Goal: Transaction & Acquisition: Obtain resource

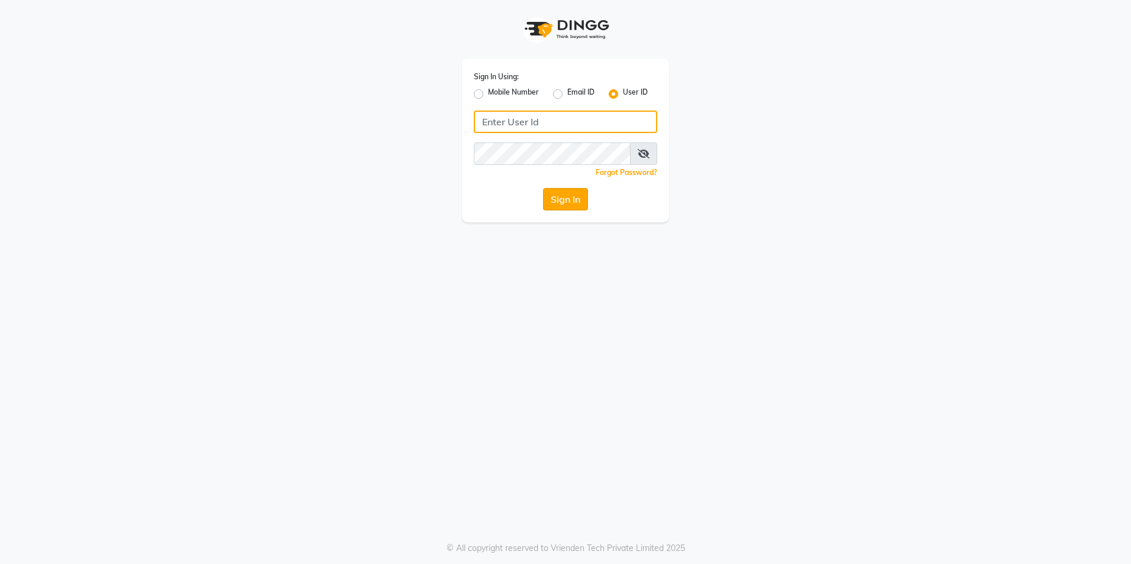
type input "firoz"
click at [555, 195] on button "Sign In" at bounding box center [565, 199] width 45 height 22
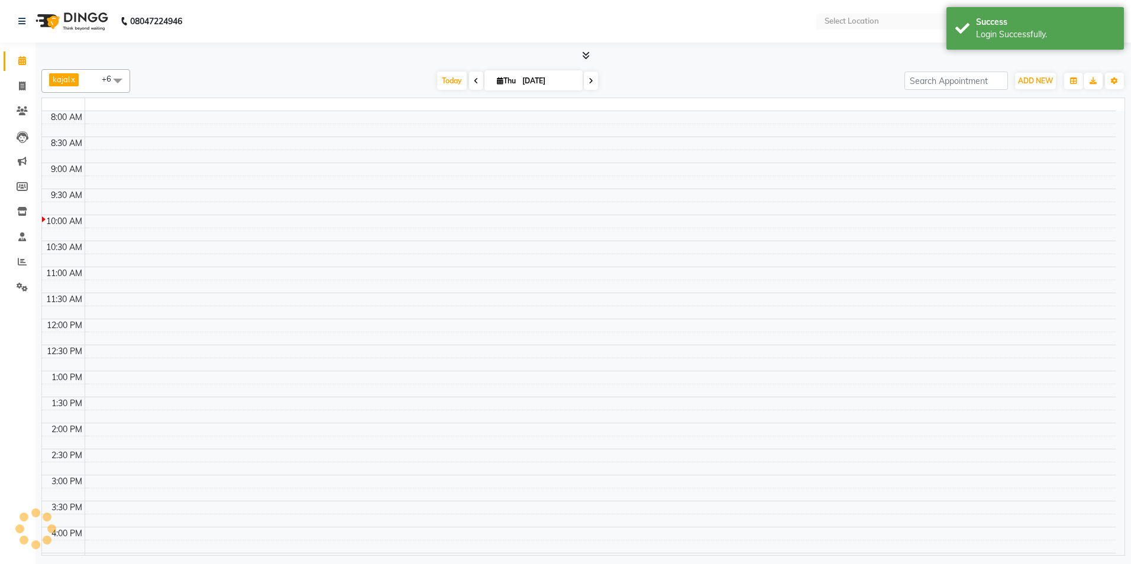
click at [555, 150] on td at bounding box center [600, 143] width 1031 height 13
select select "en"
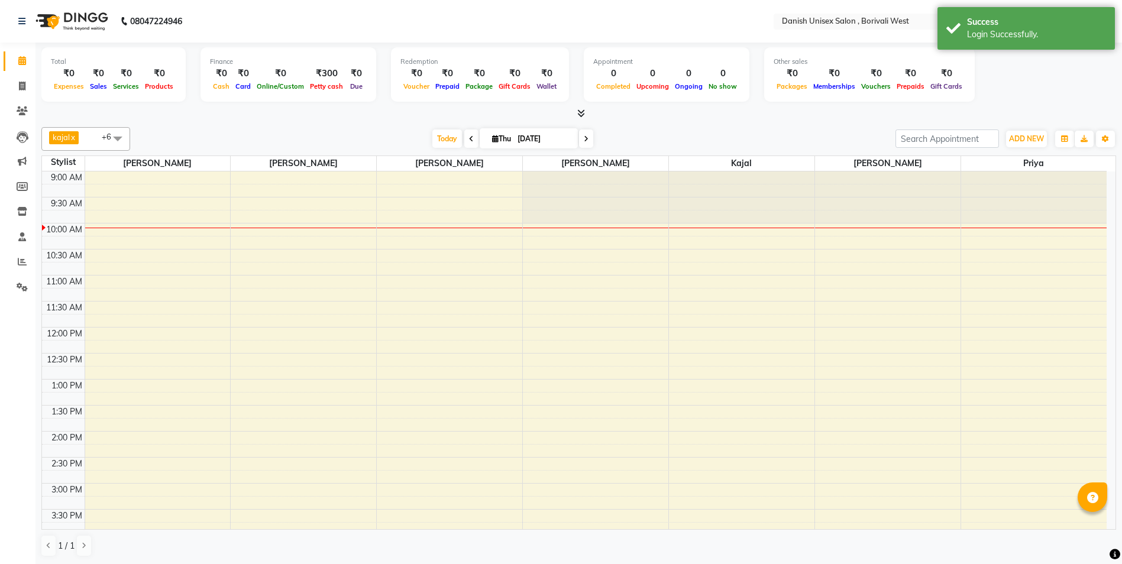
click at [610, 130] on div "Today Thu 04-09-2025" at bounding box center [512, 139] width 753 height 18
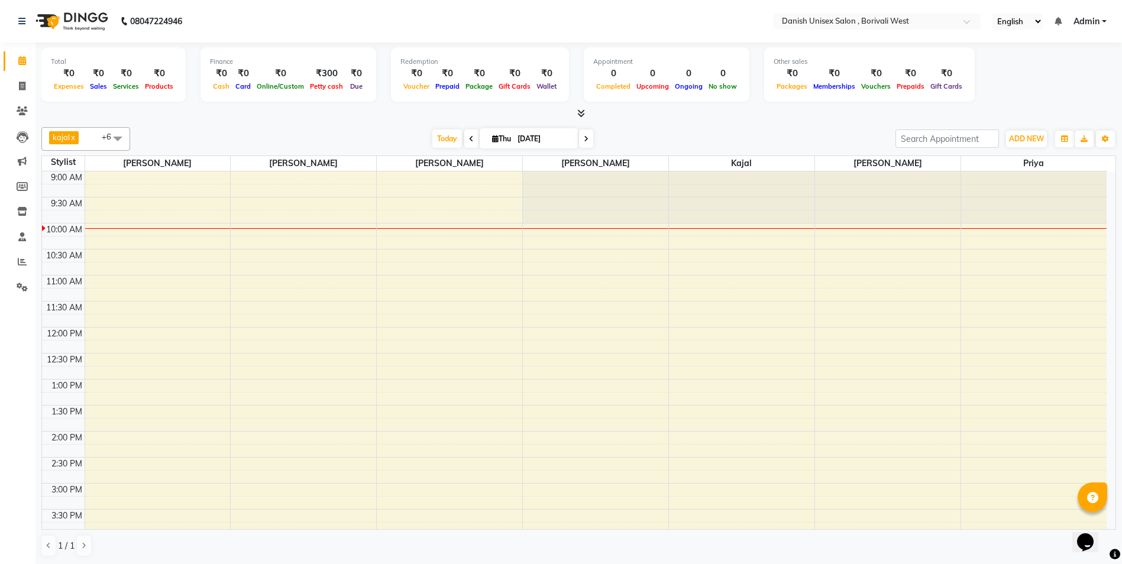
drag, startPoint x: 1130, startPoint y: 0, endPoint x: 742, endPoint y: 15, distance: 388.3
click at [742, 15] on nav "08047224946 Select Location × Danish Unisex Salon , Borivali West English ENGLI…" at bounding box center [561, 21] width 1122 height 43
click at [1116, 86] on div "Total ₹0 Expenses ₹0 Sales ₹0 Services ₹0 Products Finance ₹0 Cash ₹0 Card ₹0 O…" at bounding box center [578, 304] width 1086 height 522
click at [73, 142] on span "kajal x" at bounding box center [64, 137] width 30 height 13
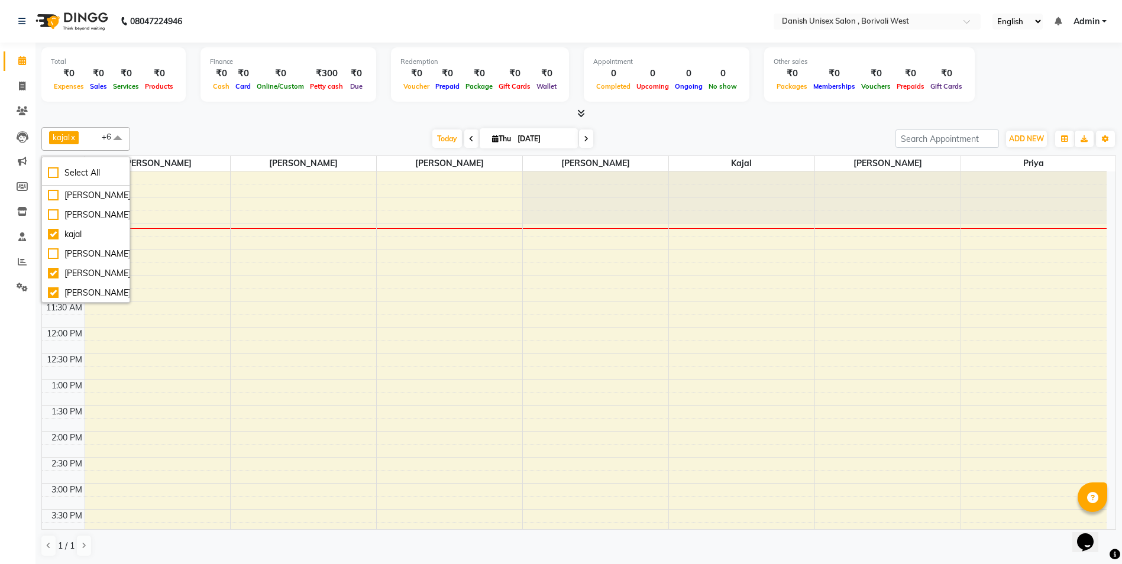
click at [227, 134] on div "Today Thu 04-09-2025" at bounding box center [512, 139] width 753 height 18
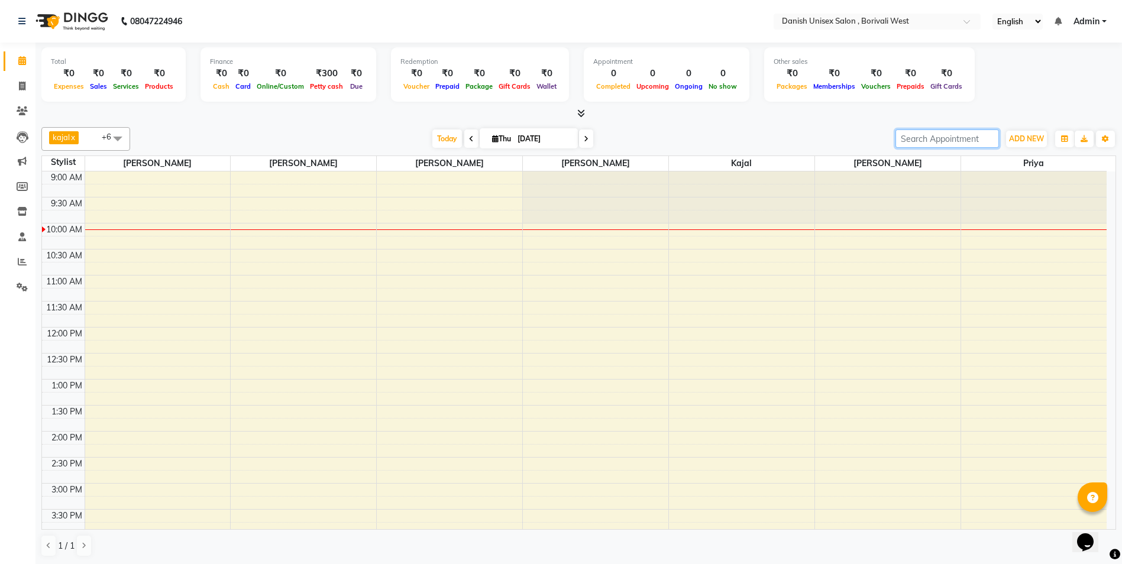
click at [950, 140] on input "search" at bounding box center [946, 139] width 103 height 18
click at [22, 60] on icon at bounding box center [22, 60] width 8 height 9
click at [19, 258] on icon at bounding box center [22, 261] width 9 height 9
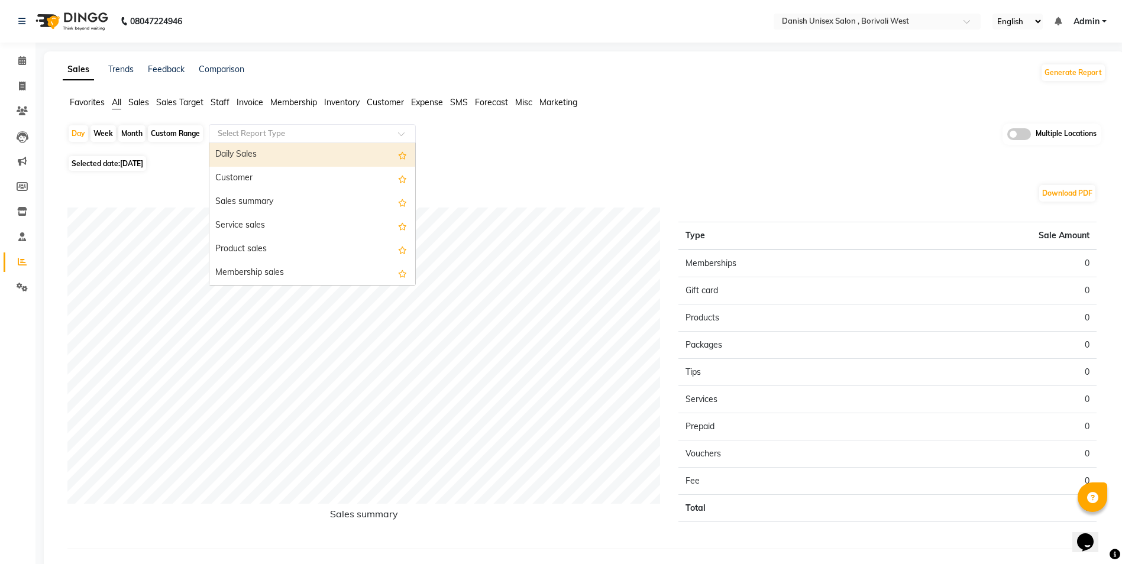
click at [261, 138] on input "text" at bounding box center [300, 134] width 170 height 12
click at [303, 67] on div "Sales Trends Feedback Comparison Generate Report" at bounding box center [584, 72] width 1057 height 19
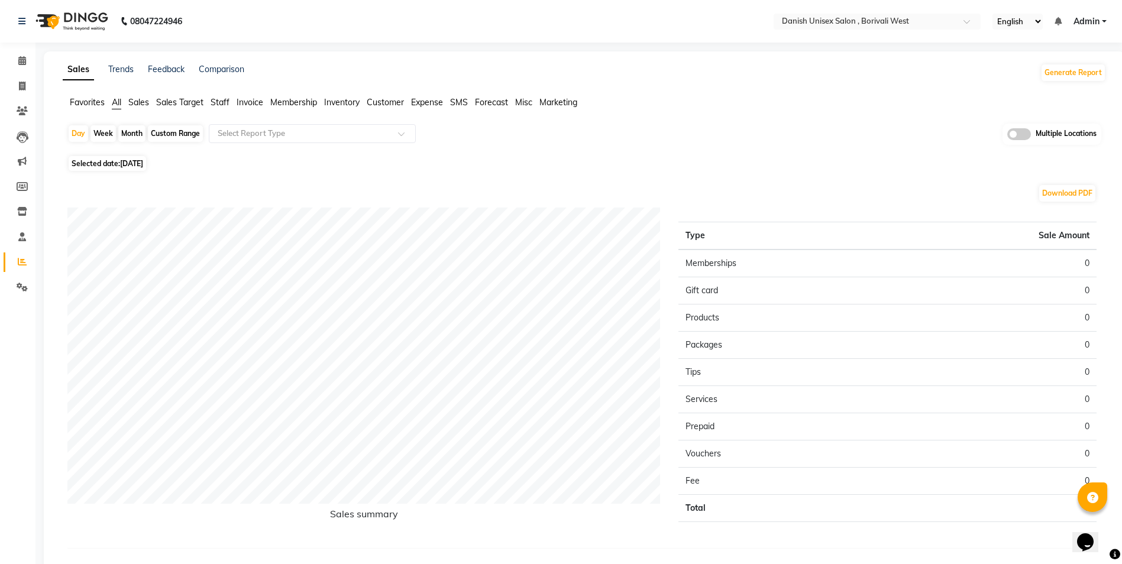
click at [225, 99] on span "Staff" at bounding box center [220, 102] width 19 height 11
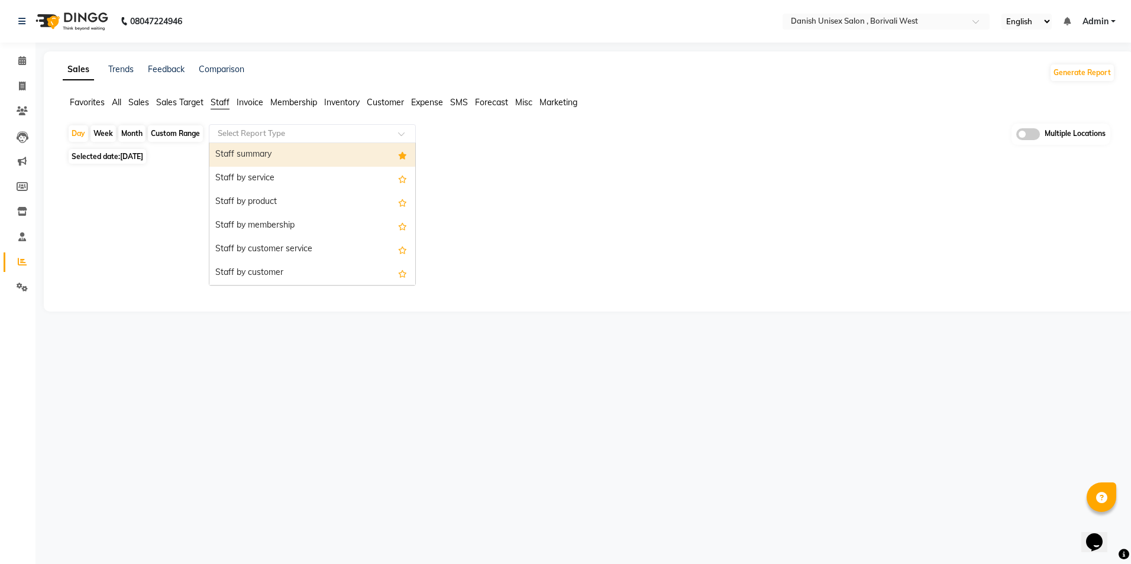
click at [244, 134] on input "text" at bounding box center [300, 134] width 170 height 12
click at [252, 154] on div "Staff summary" at bounding box center [312, 155] width 206 height 24
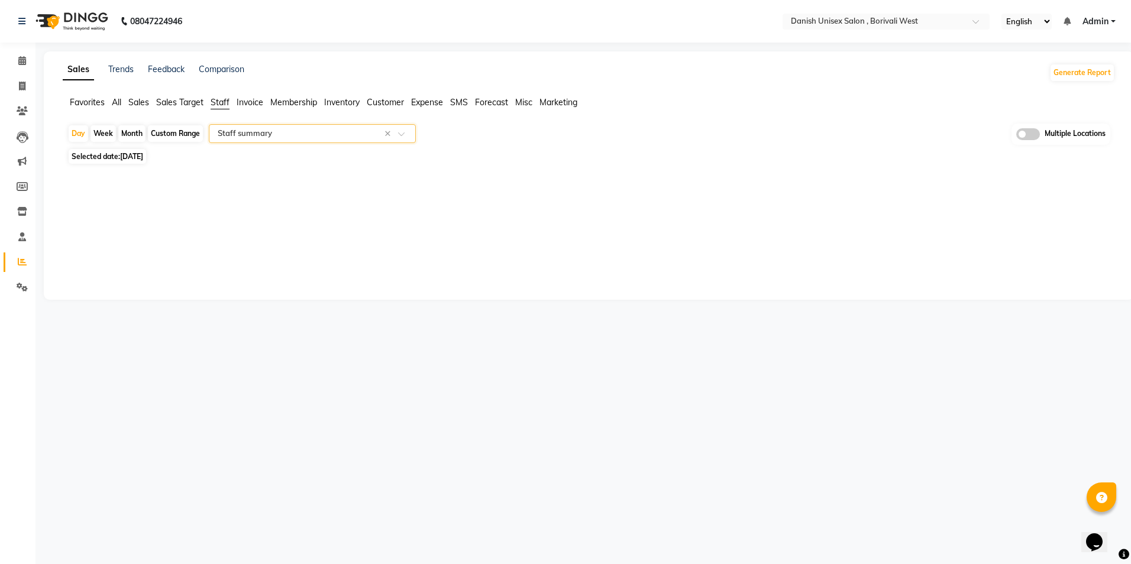
click at [123, 151] on span "Selected date: 04-09-2025" at bounding box center [107, 156] width 77 height 15
select select "9"
select select "2025"
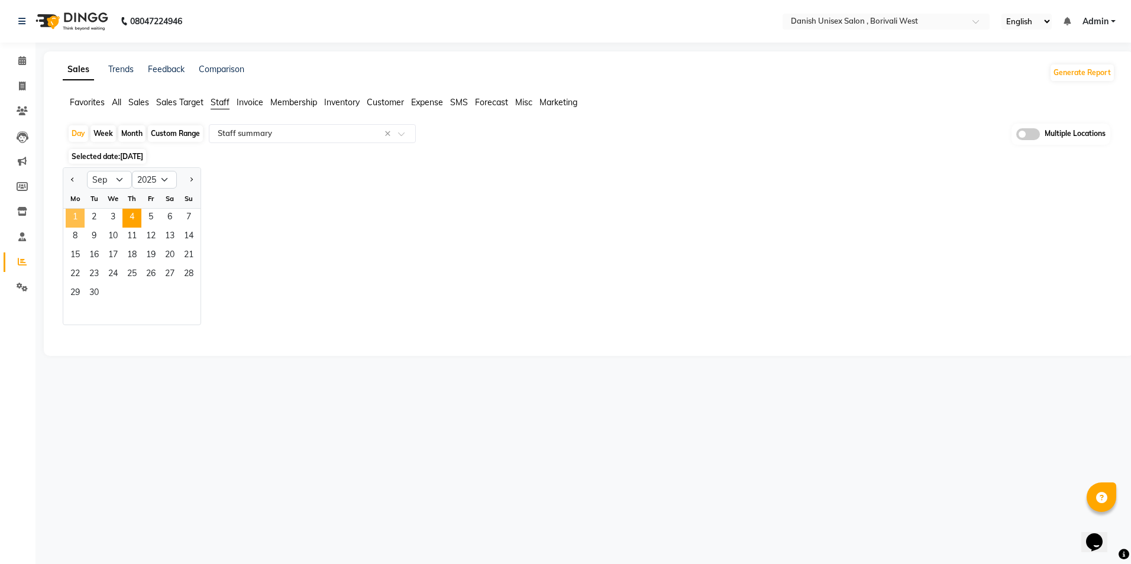
click at [69, 220] on span "1" at bounding box center [75, 218] width 19 height 19
select select "full_report"
select select "csv"
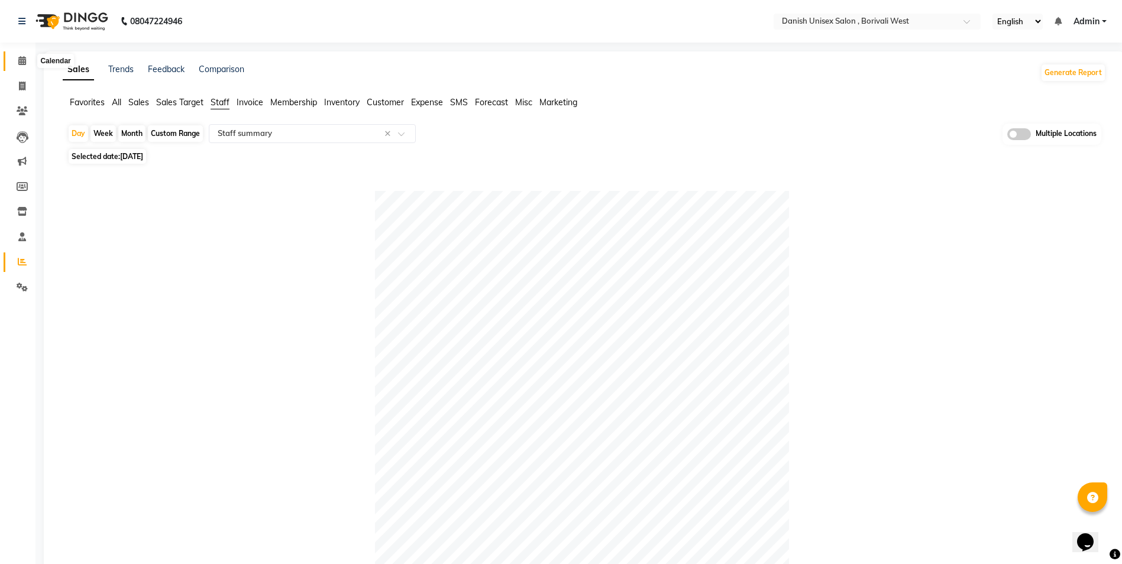
click at [18, 60] on icon at bounding box center [22, 60] width 8 height 9
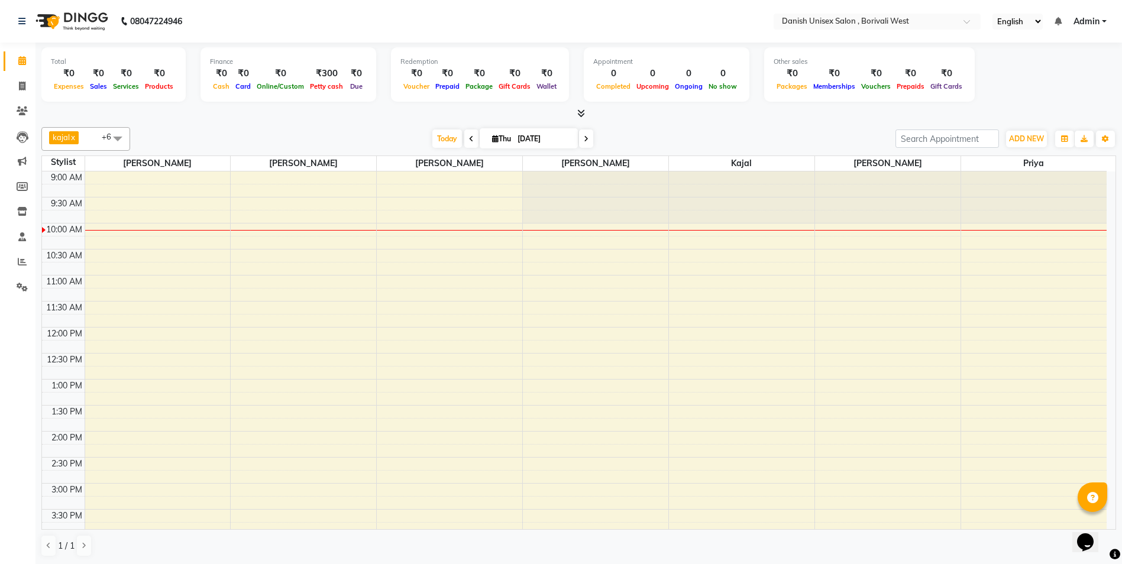
click at [1109, 85] on div "Total ₹0 Expenses ₹0 Sales ₹0 Services ₹0 Products Finance ₹0 Cash ₹0 Card ₹0 O…" at bounding box center [578, 76] width 1075 height 58
drag, startPoint x: 1065, startPoint y: 1, endPoint x: 702, endPoint y: 22, distance: 363.2
click at [703, 22] on nav "08047224946 Select Location × Danish Unisex Salon , Borivali West English ENGLI…" at bounding box center [561, 21] width 1122 height 43
click at [1086, 20] on span "Admin" at bounding box center [1086, 21] width 26 height 12
click at [971, 68] on div "Total ₹0 Expenses ₹0 Sales ₹0 Services ₹0 Products Finance ₹0 Cash ₹0 Card ₹0 O…" at bounding box center [578, 76] width 1075 height 58
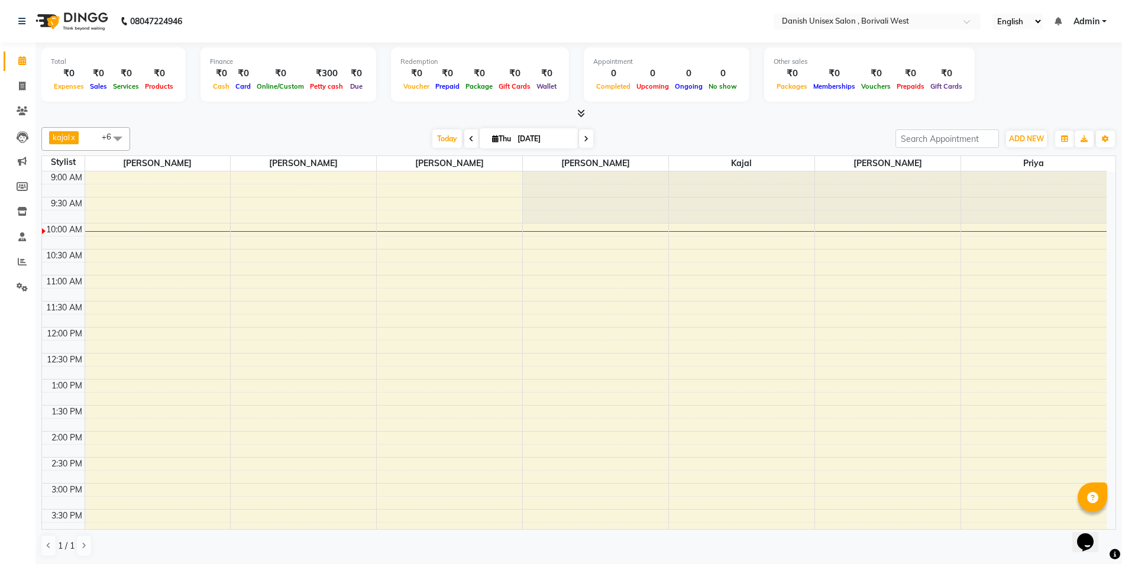
click at [1007, 21] on select "English ENGLISH Español العربية मराठी हिंदी ગુજરાતી தமிழ் 中文" at bounding box center [1017, 22] width 50 height 16
click at [1051, 98] on div "Total ₹0 Expenses ₹0 Sales ₹0 Services ₹0 Products Finance ₹0 Cash ₹0 Card ₹0 O…" at bounding box center [578, 76] width 1075 height 58
click at [843, 21] on input "text" at bounding box center [865, 23] width 172 height 12
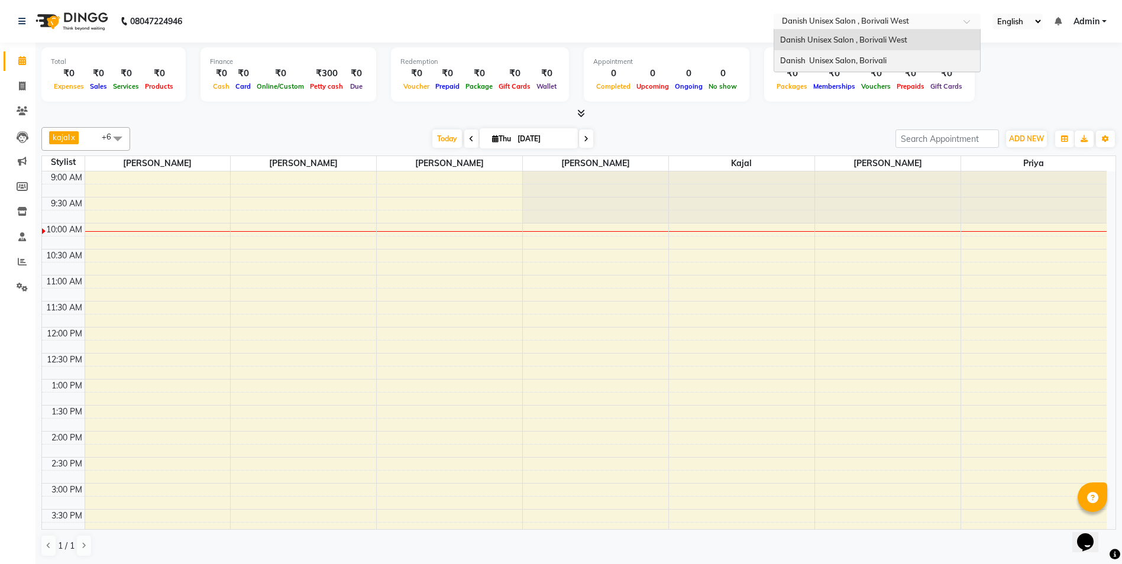
click at [843, 62] on span "Danish Unisex Salon, Borivali" at bounding box center [833, 60] width 106 height 9
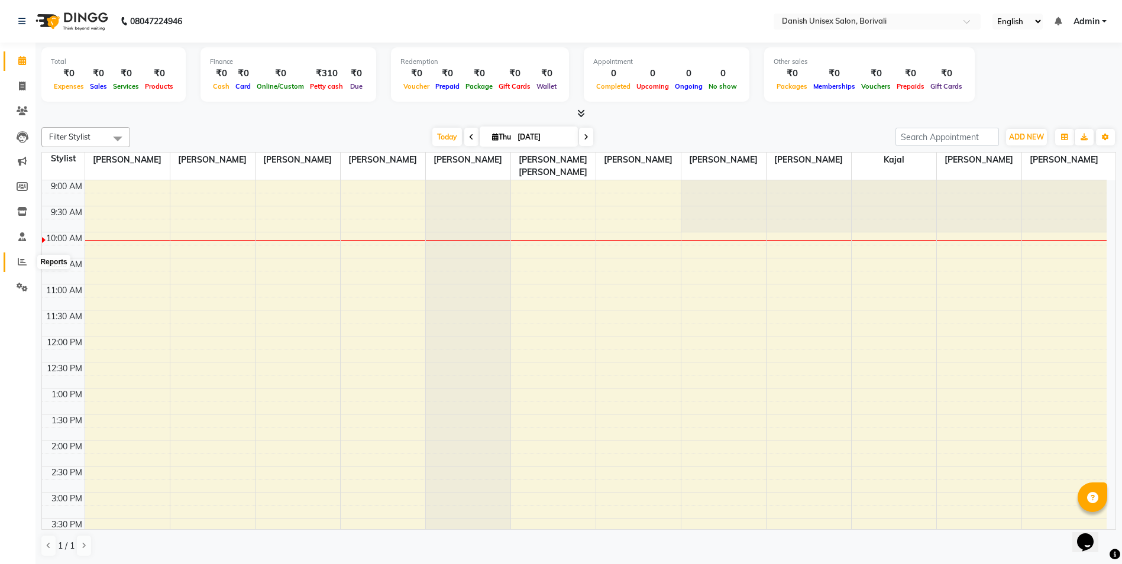
click at [18, 257] on icon at bounding box center [22, 261] width 9 height 9
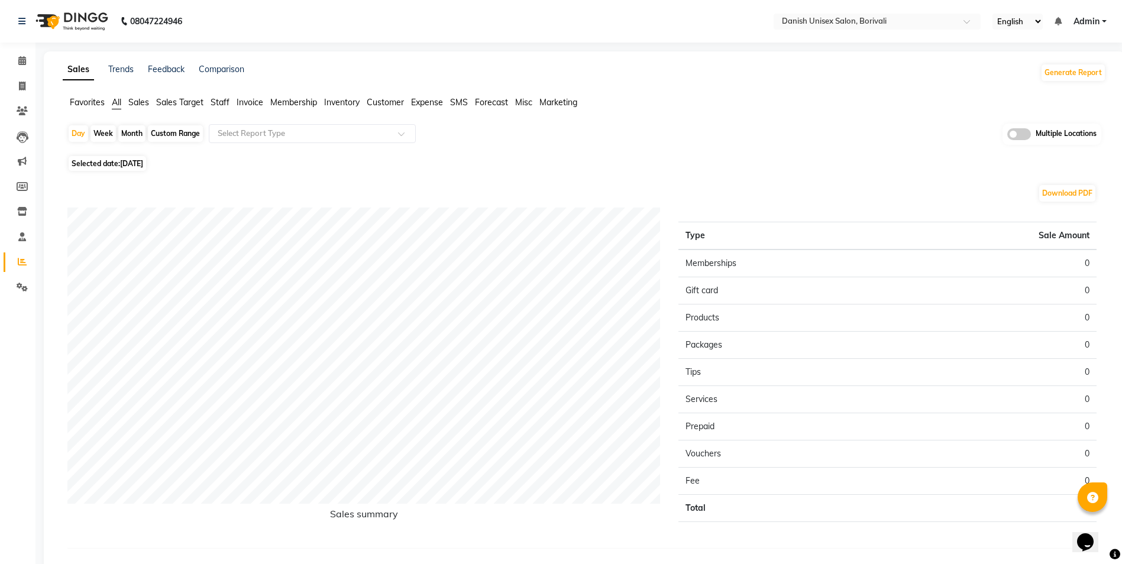
click at [133, 164] on span "[DATE]" at bounding box center [131, 163] width 23 height 9
select select "9"
select select "2025"
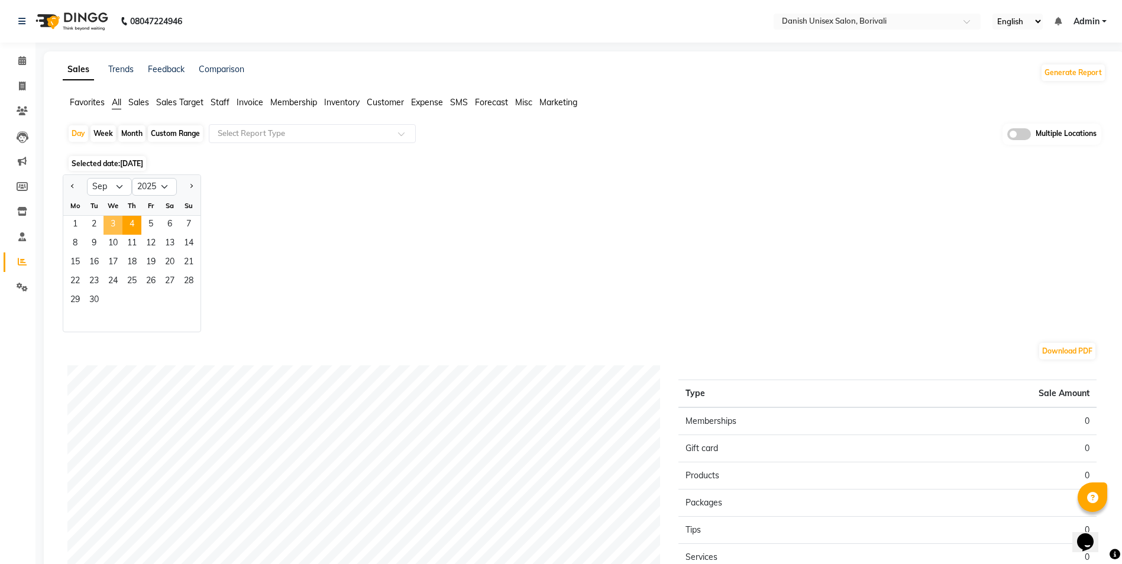
click at [112, 222] on span "3" at bounding box center [112, 225] width 19 height 19
